Goal: Task Accomplishment & Management: Manage account settings

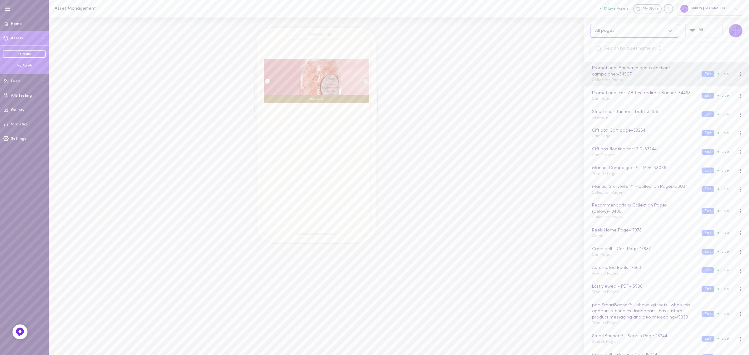
click at [617, 35] on div "All pages" at bounding box center [634, 31] width 89 height 14
click at [605, 98] on div "Cart Page" at bounding box center [634, 96] width 89 height 12
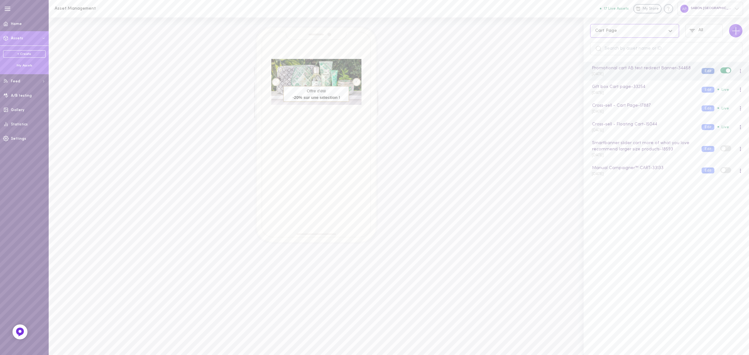
click at [702, 74] on button "Edit" at bounding box center [708, 71] width 13 height 6
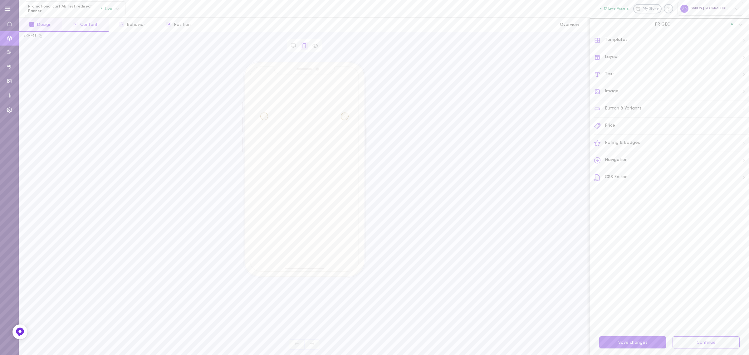
click at [83, 24] on button "2 Content" at bounding box center [85, 25] width 46 height 14
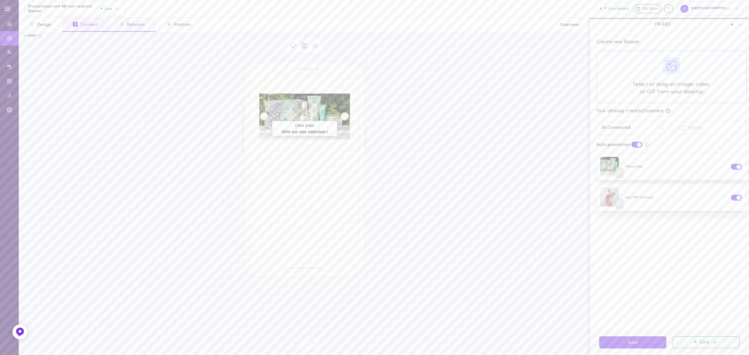
click at [131, 31] on button "3 Behavior" at bounding box center [132, 25] width 47 height 14
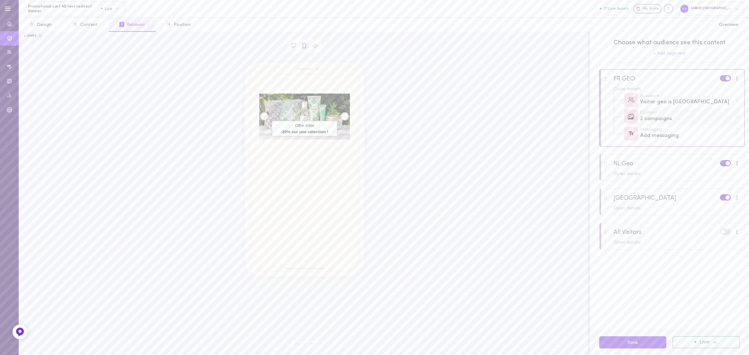
click at [684, 120] on div "2 campaigns" at bounding box center [686, 119] width 92 height 8
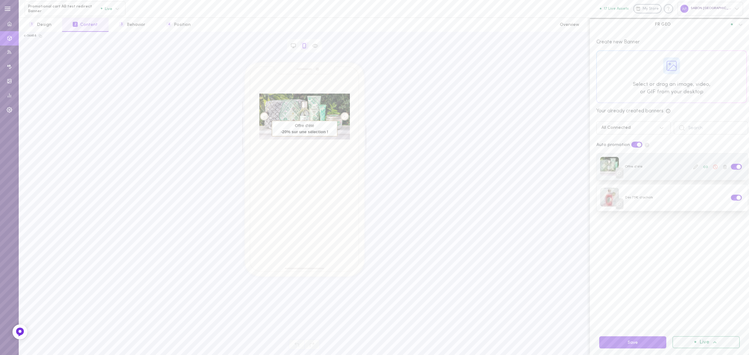
click at [731, 169] on label at bounding box center [736, 167] width 11 height 6
click at [0, 0] on input "checkbox" at bounding box center [0, 0] width 0 height 0
click at [634, 131] on div "All Connected" at bounding box center [627, 128] width 58 height 6
click at [629, 141] on div "All Campaigns" at bounding box center [633, 144] width 74 height 12
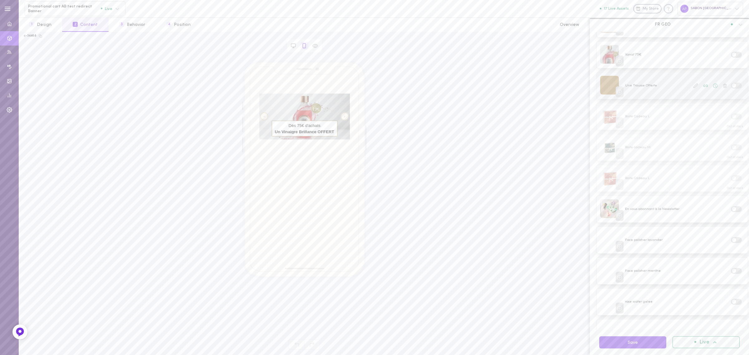
scroll to position [409, 0]
click at [732, 207] on span at bounding box center [734, 209] width 4 height 4
click at [0, 0] on input "checkbox" at bounding box center [0, 0] width 0 height 0
click at [641, 344] on button "Save" at bounding box center [632, 342] width 67 height 12
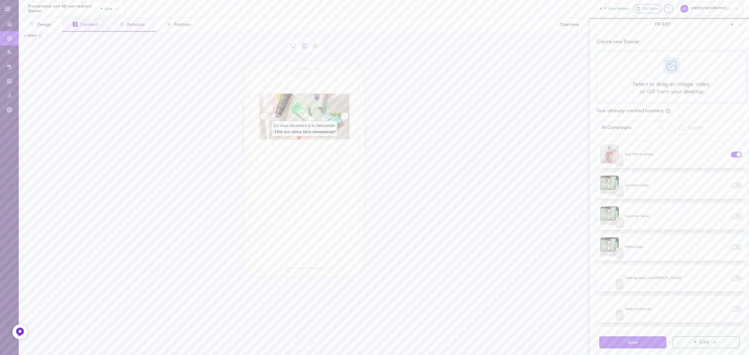
click at [132, 22] on button "3 Behavior" at bounding box center [132, 25] width 47 height 14
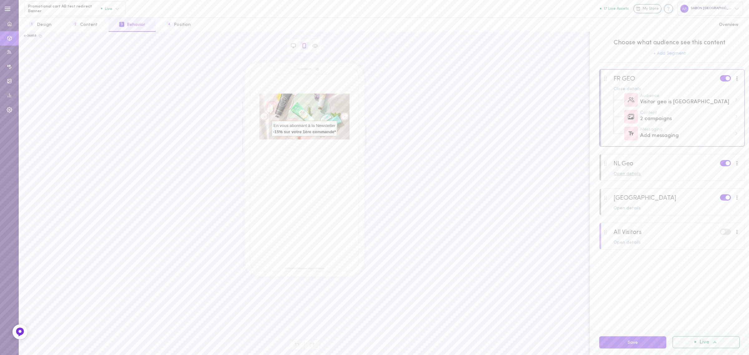
click at [645, 174] on div "Open details" at bounding box center [677, 174] width 126 height 4
click at [669, 207] on div "2 campaigns" at bounding box center [686, 204] width 92 height 8
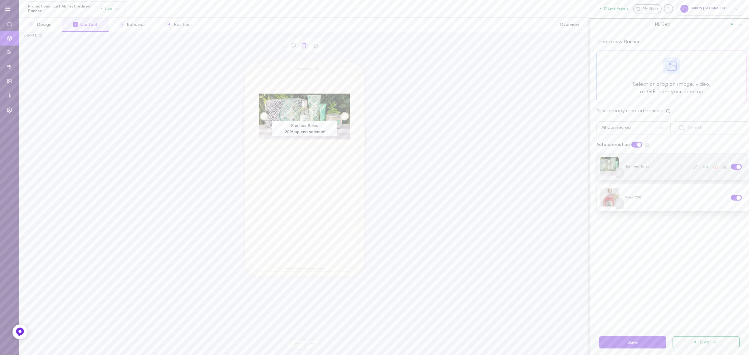
click at [731, 169] on label at bounding box center [736, 167] width 11 height 6
click at [0, 0] on input "checkbox" at bounding box center [0, 0] width 0 height 0
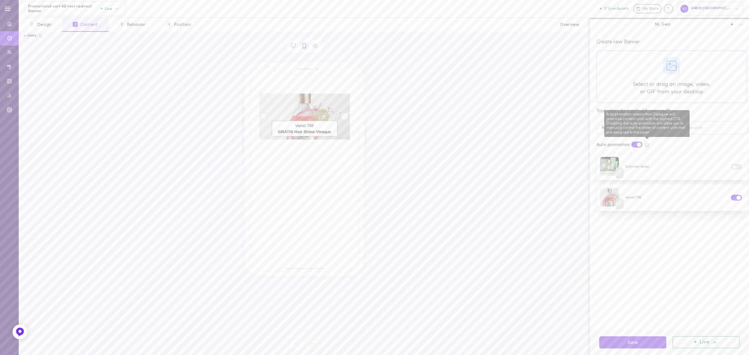
click at [644, 142] on span "Auto promotion means that Dialogue will prioritize content units with the highe…" at bounding box center [647, 144] width 6 height 5
click at [597, 128] on div "All Connected" at bounding box center [633, 127] width 74 height 13
click at [608, 140] on div "All Campaigns" at bounding box center [633, 144] width 74 height 12
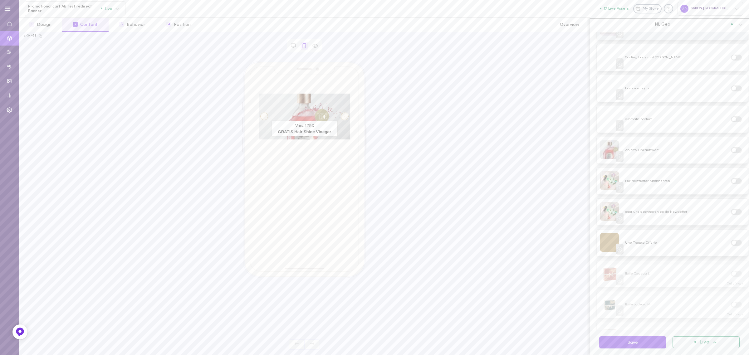
scroll to position [222, 0]
click at [732, 210] on label at bounding box center [736, 211] width 11 height 6
click at [0, 0] on input "checkbox" at bounding box center [0, 0] width 0 height 0
click at [643, 342] on button "Save" at bounding box center [632, 342] width 67 height 12
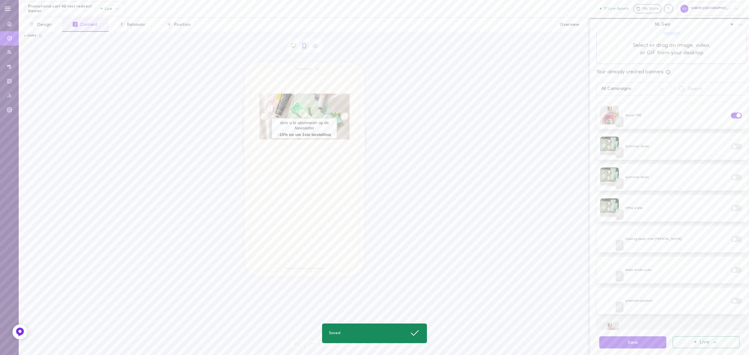
scroll to position [0, 0]
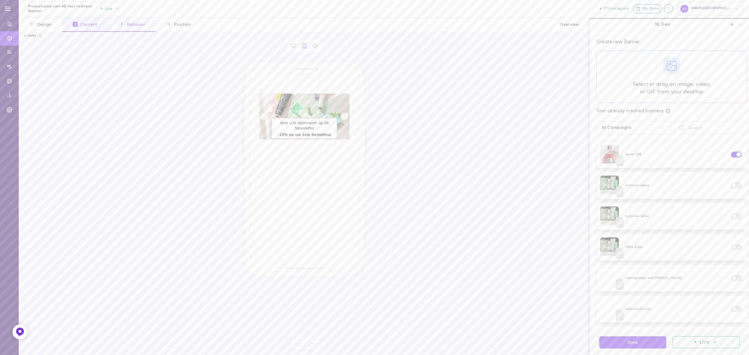
click at [127, 30] on button "3 Behavior" at bounding box center [132, 25] width 47 height 14
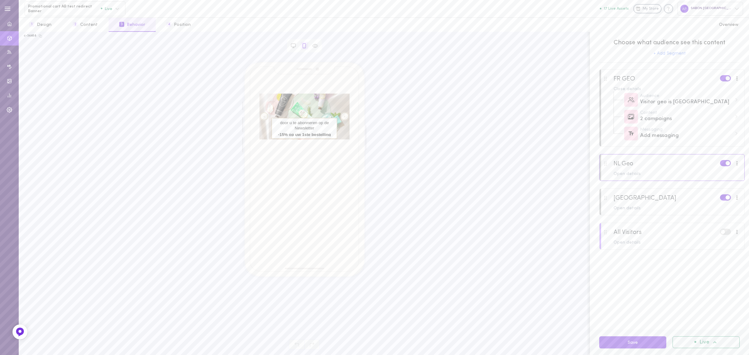
click at [636, 212] on div at bounding box center [672, 206] width 145 height 34
click at [633, 208] on div "Open details" at bounding box center [677, 208] width 126 height 4
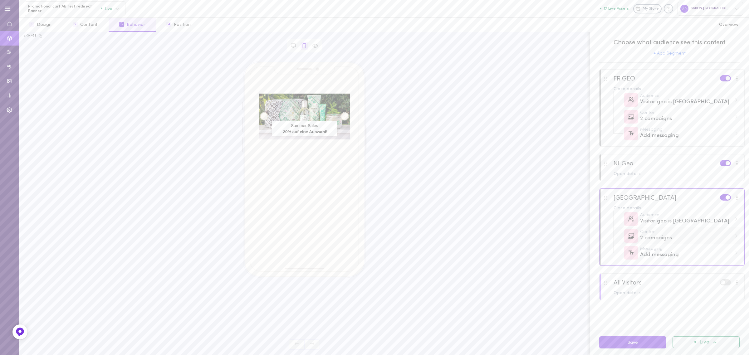
click at [684, 243] on div "Content 2 campaigns" at bounding box center [677, 236] width 126 height 17
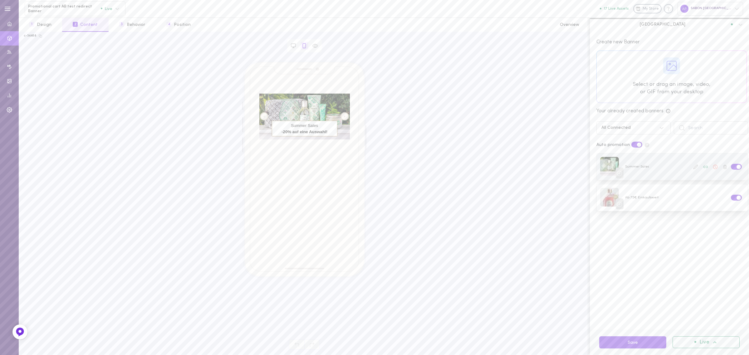
click at [733, 169] on div at bounding box center [736, 167] width 13 height 7
click at [737, 167] on span at bounding box center [739, 167] width 4 height 4
click at [0, 0] on input "checkbox" at bounding box center [0, 0] width 0 height 0
click at [140, 25] on button "3 Behavior" at bounding box center [132, 25] width 47 height 14
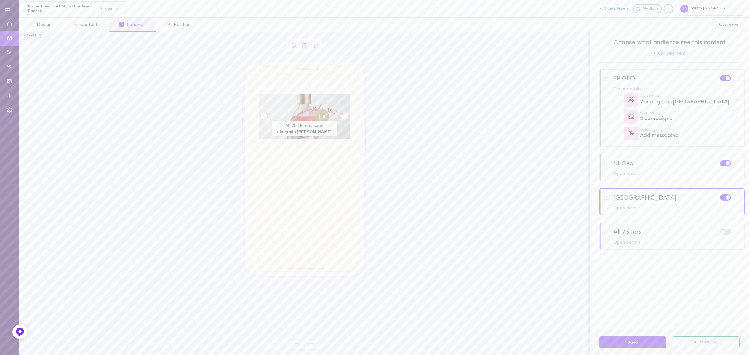
click at [634, 207] on div "Open details" at bounding box center [677, 208] width 126 height 4
click at [671, 236] on div "1 campaign" at bounding box center [686, 238] width 92 height 8
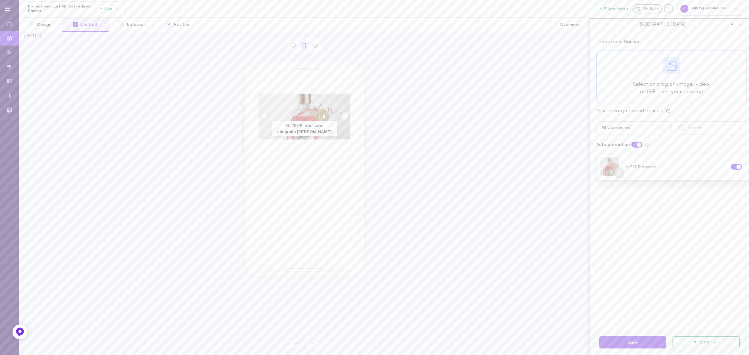
click at [626, 129] on div "All Connected" at bounding box center [615, 128] width 29 height 4
click at [626, 144] on div "All Campaigns" at bounding box center [633, 144] width 74 height 12
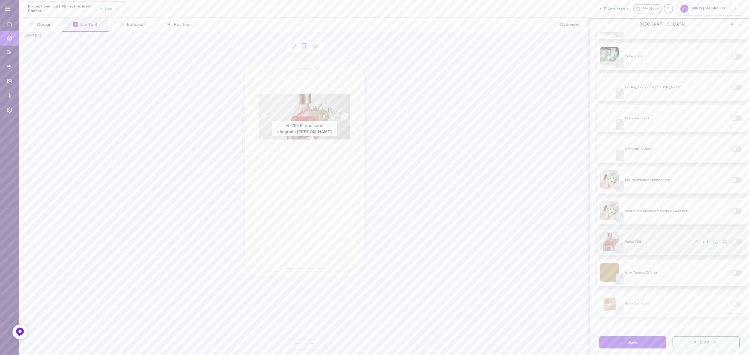
scroll to position [191, 0]
click at [732, 178] on span at bounding box center [734, 180] width 4 height 4
click at [0, 0] on input "checkbox" at bounding box center [0, 0] width 0 height 0
click at [631, 341] on button "Save" at bounding box center [632, 342] width 67 height 12
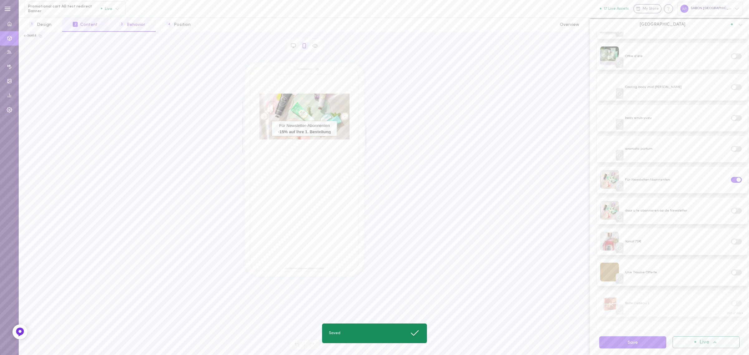
click at [132, 24] on button "3 Behavior" at bounding box center [132, 25] width 47 height 14
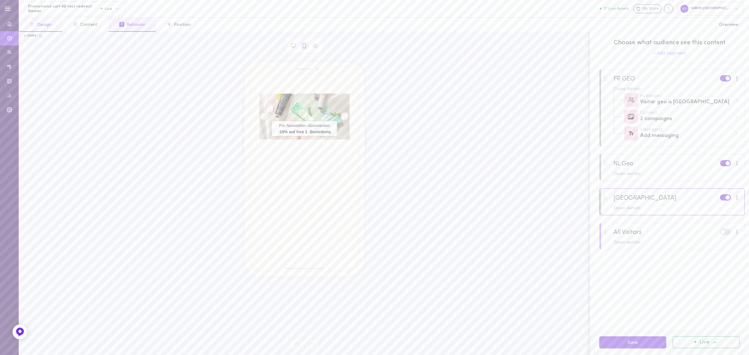
click at [49, 24] on button "1 Design" at bounding box center [40, 25] width 43 height 14
